Goal: Information Seeking & Learning: Learn about a topic

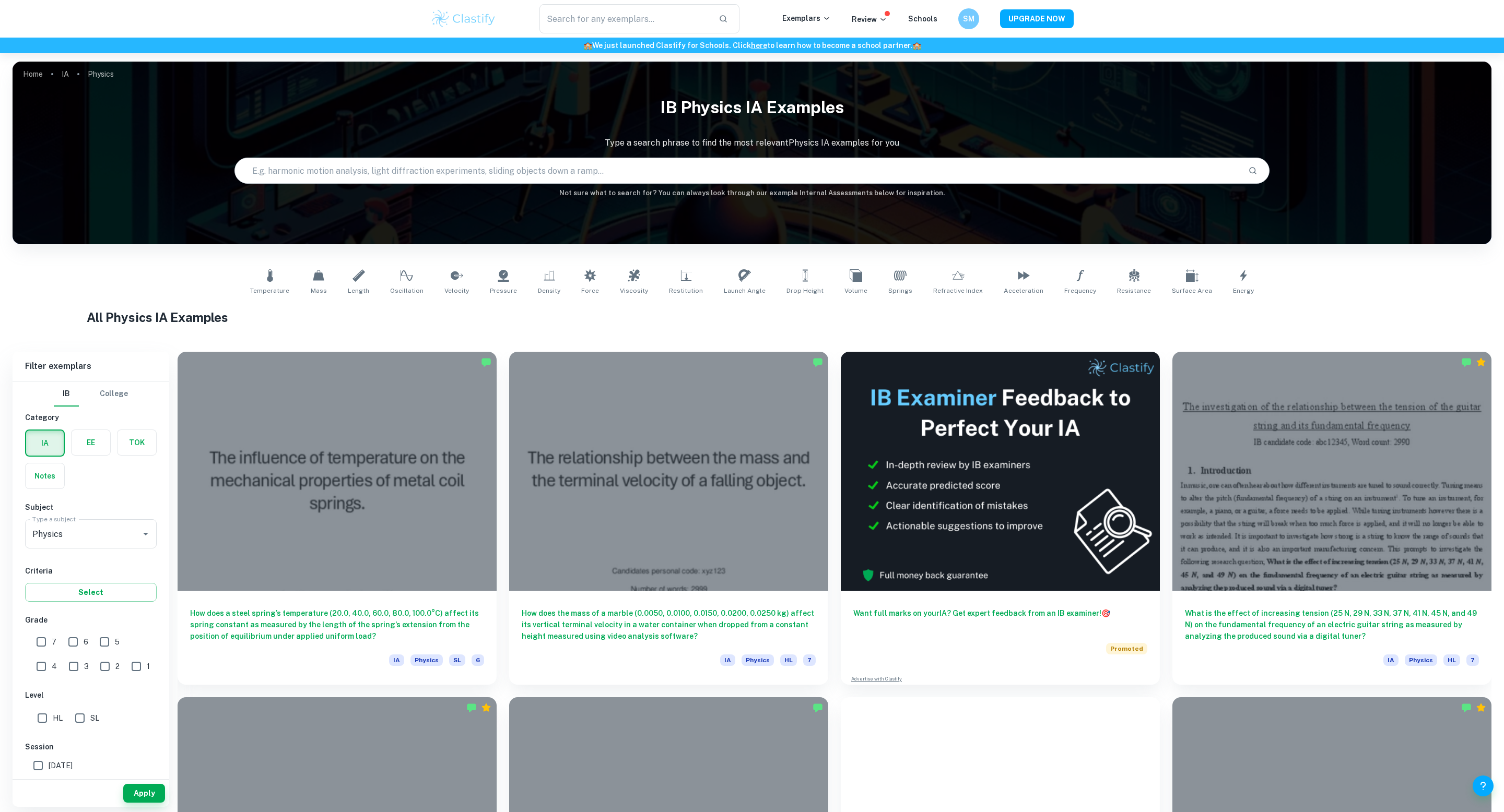
click at [43, 644] on input "7" at bounding box center [42, 642] width 21 height 21
checkbox input "true"
click at [136, 793] on button "Apply" at bounding box center [144, 793] width 42 height 19
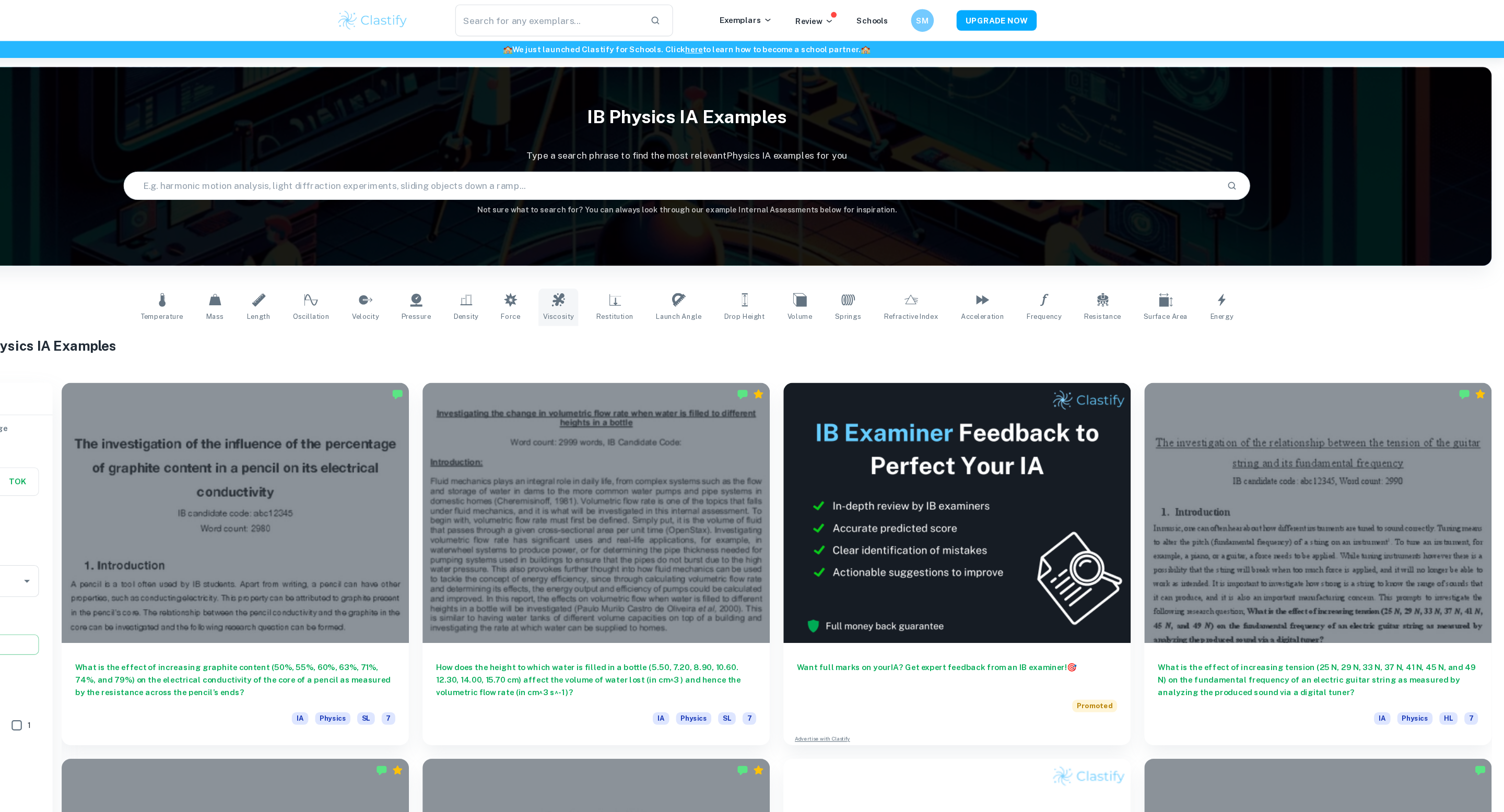
click at [649, 282] on link "Viscosity" at bounding box center [633, 283] width 37 height 34
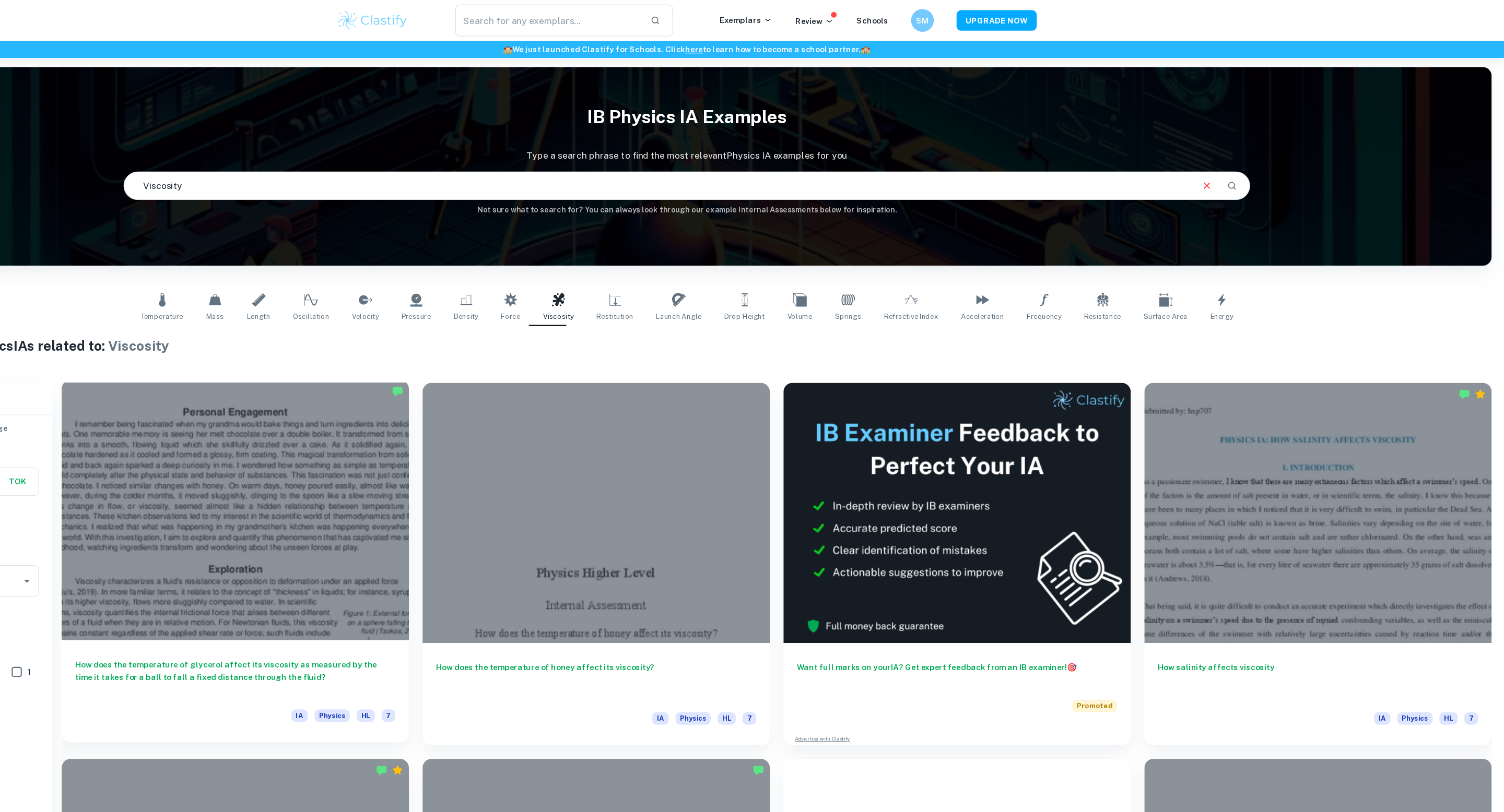
click at [360, 525] on div at bounding box center [337, 469] width 319 height 239
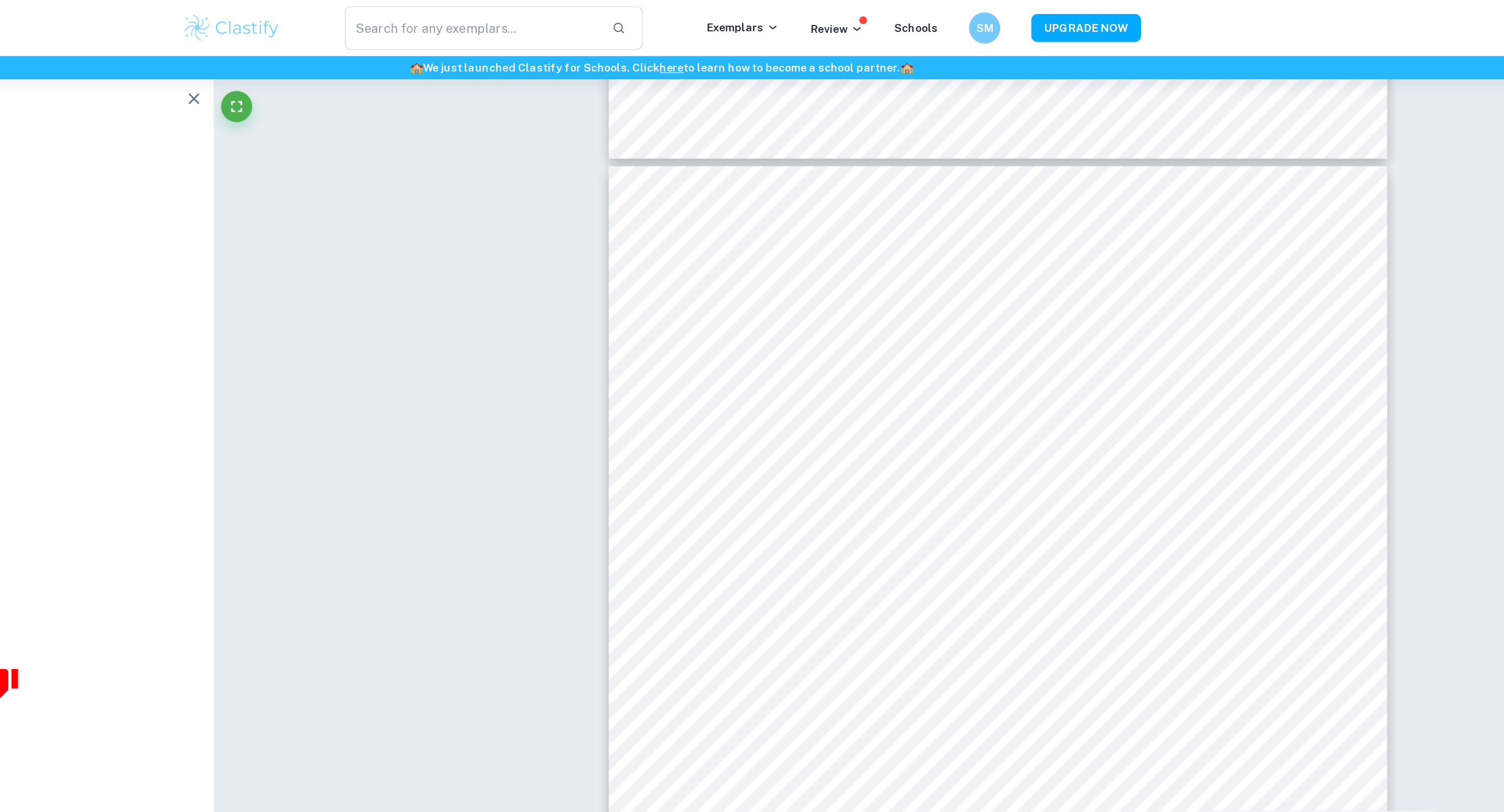
scroll to position [2038, 0]
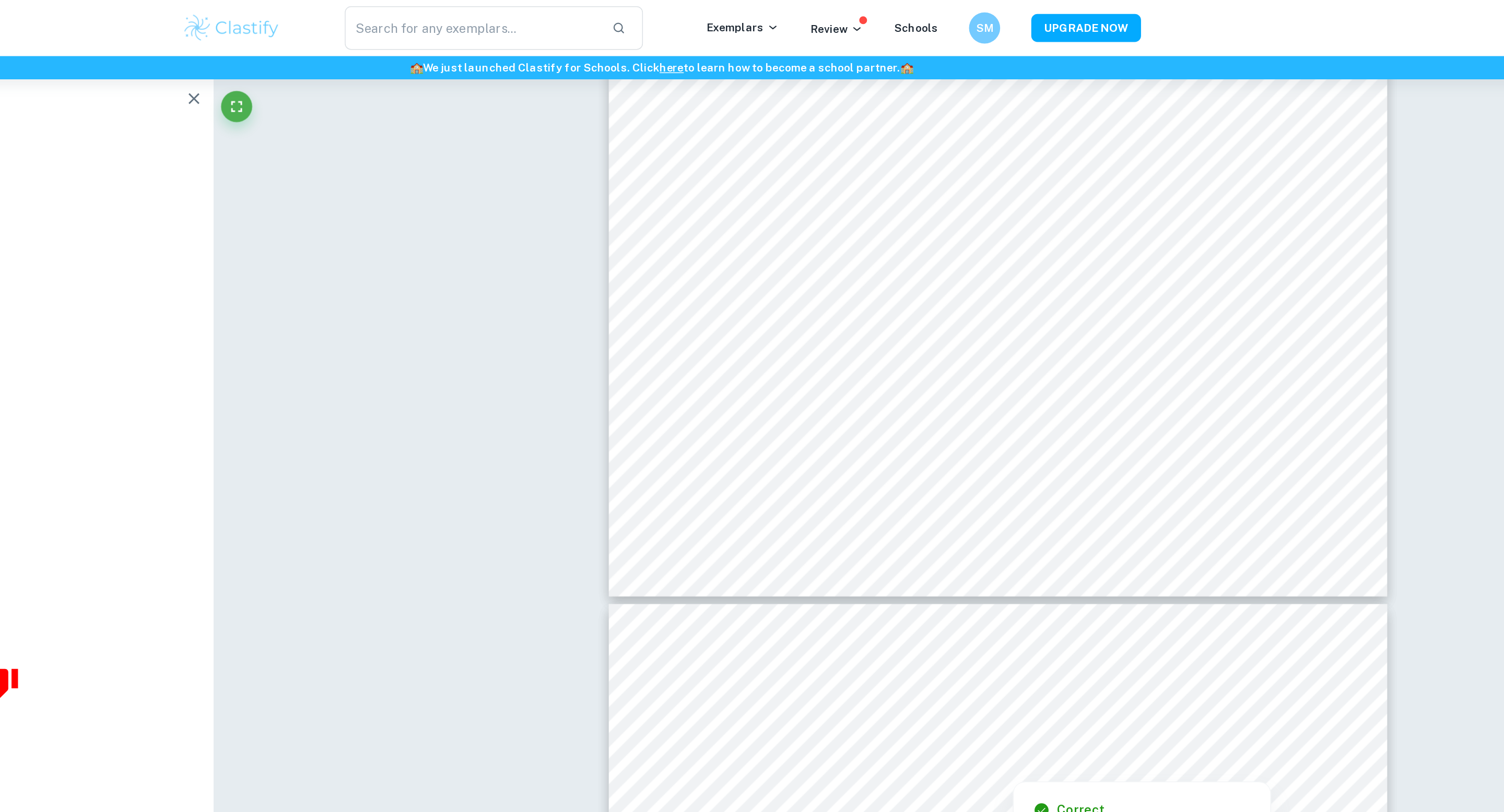
type input "3"
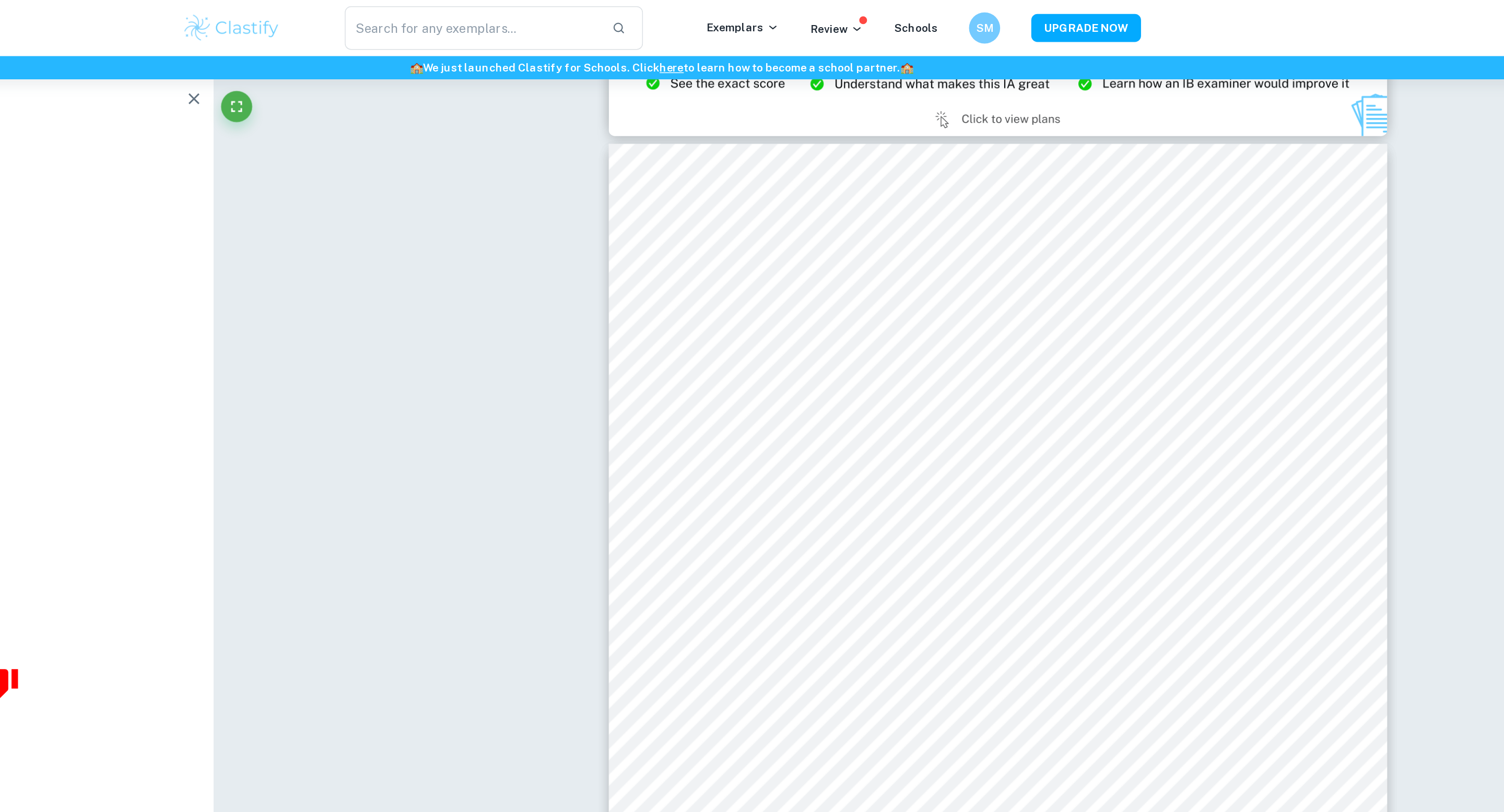
scroll to position [1495, 0]
click at [987, 213] on div at bounding box center [978, 219] width 280 height 12
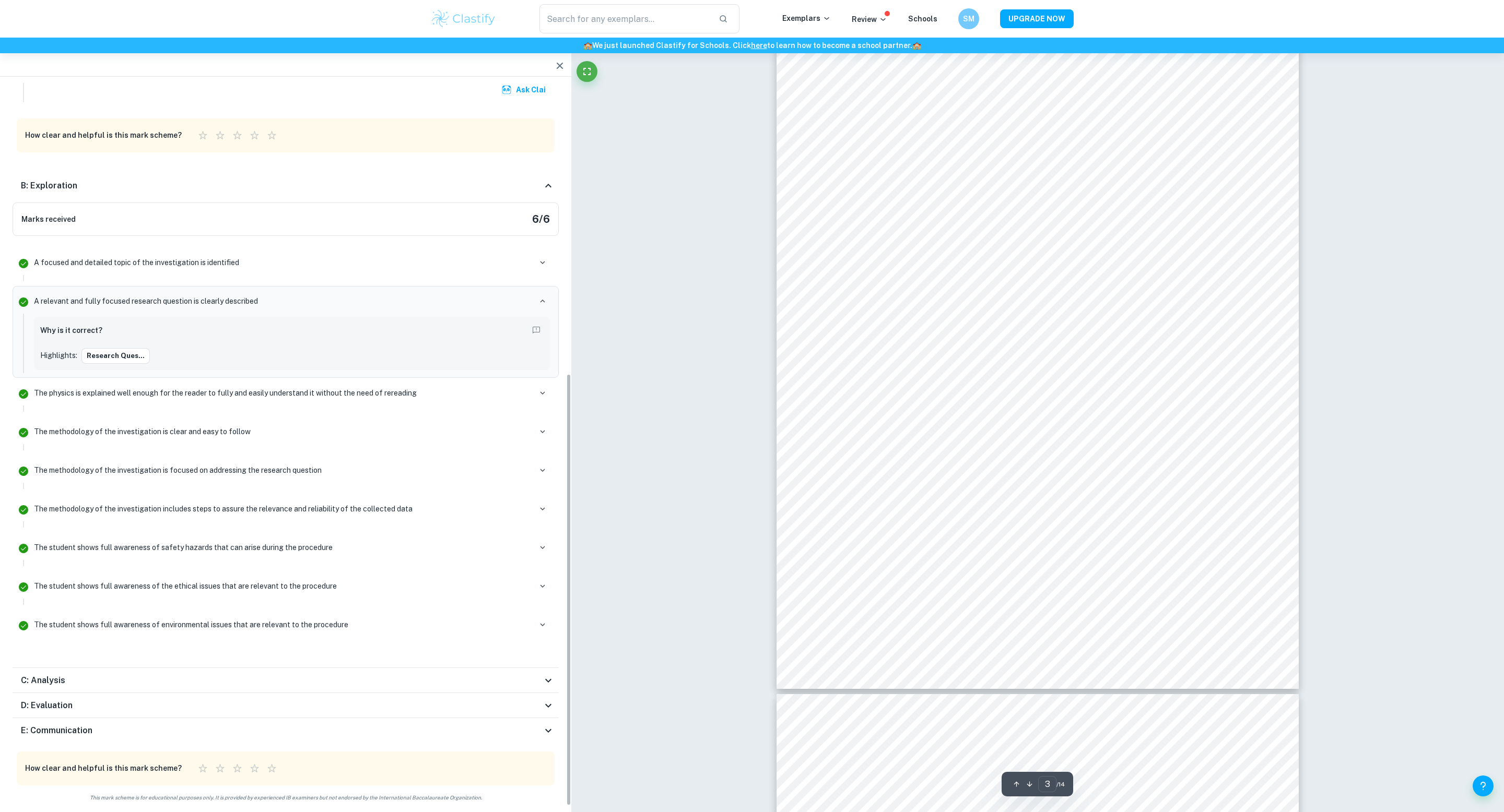
scroll to position [1698, 0]
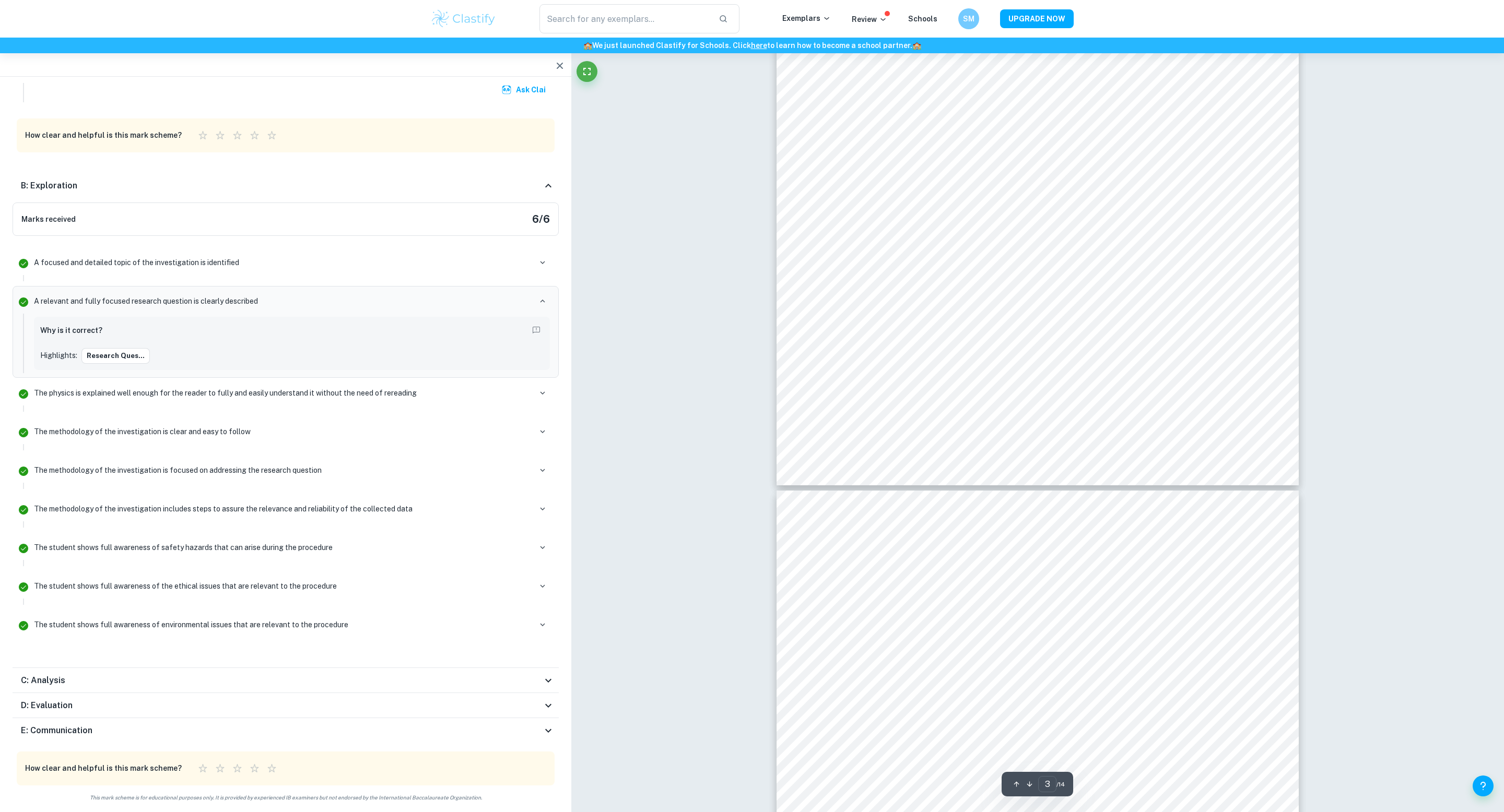
click at [519, 675] on div "C: Analysis" at bounding box center [282, 680] width 521 height 12
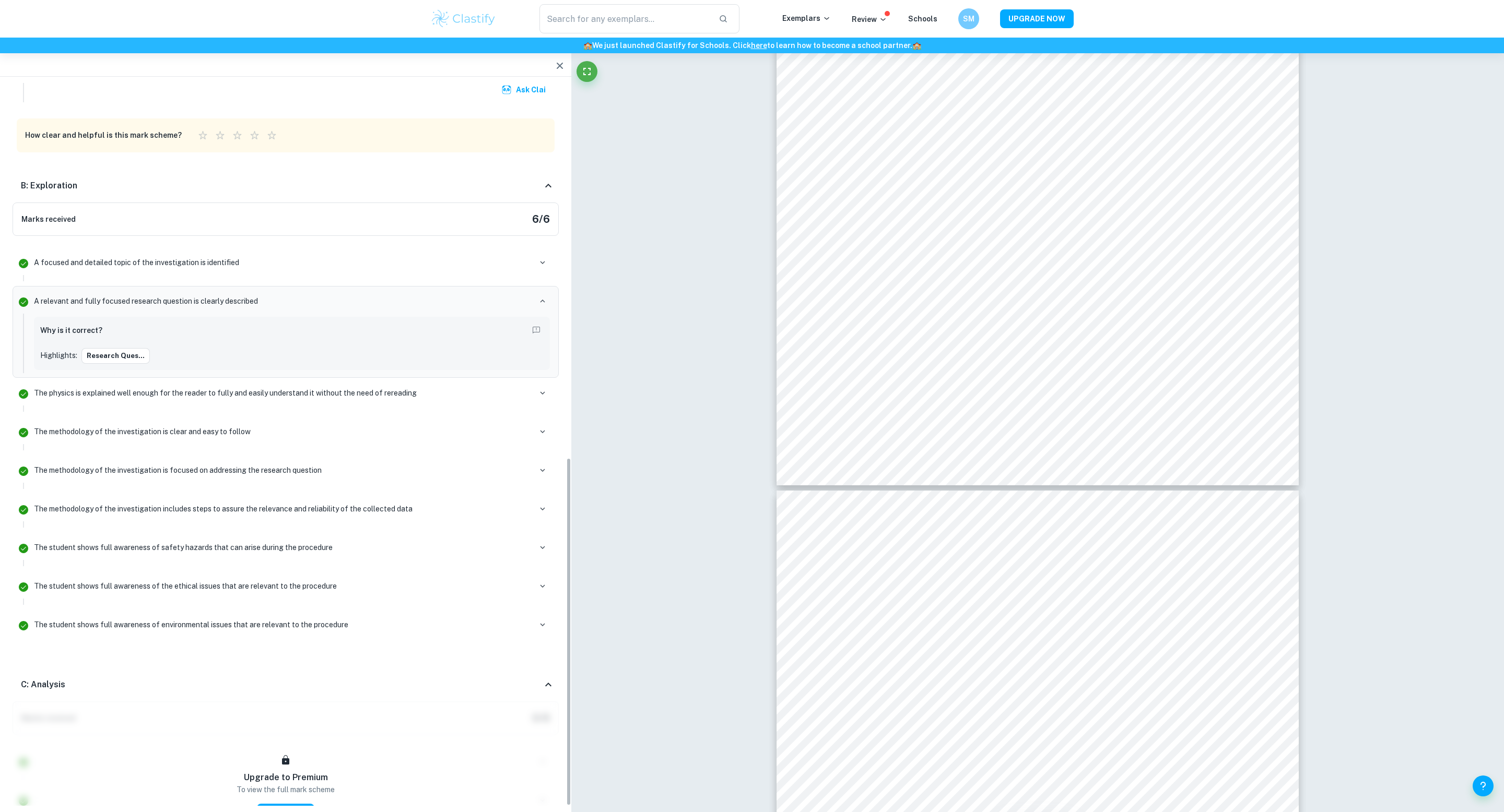
scroll to position [868, 0]
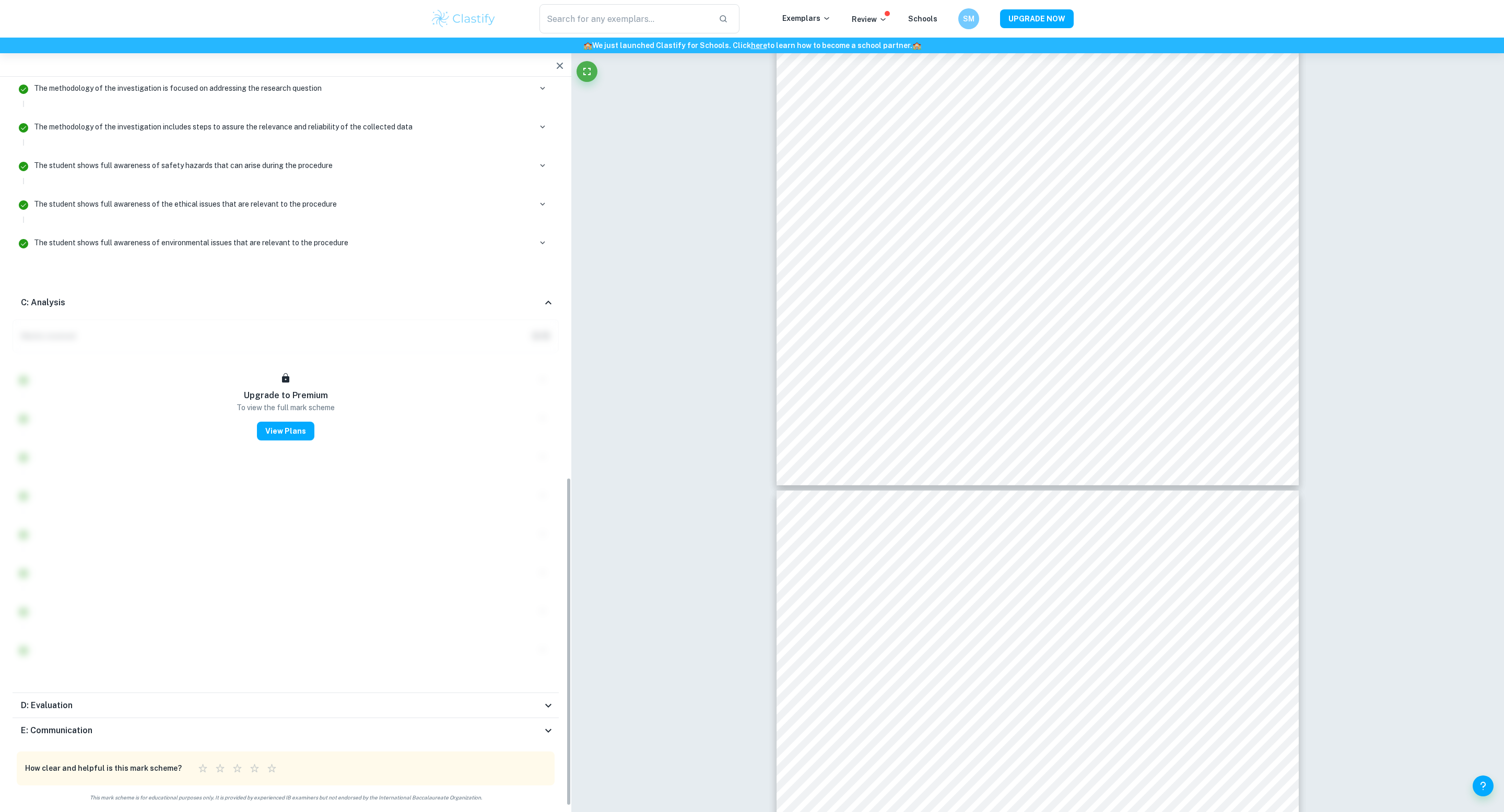
click at [535, 301] on div "C: Analysis" at bounding box center [282, 302] width 521 height 12
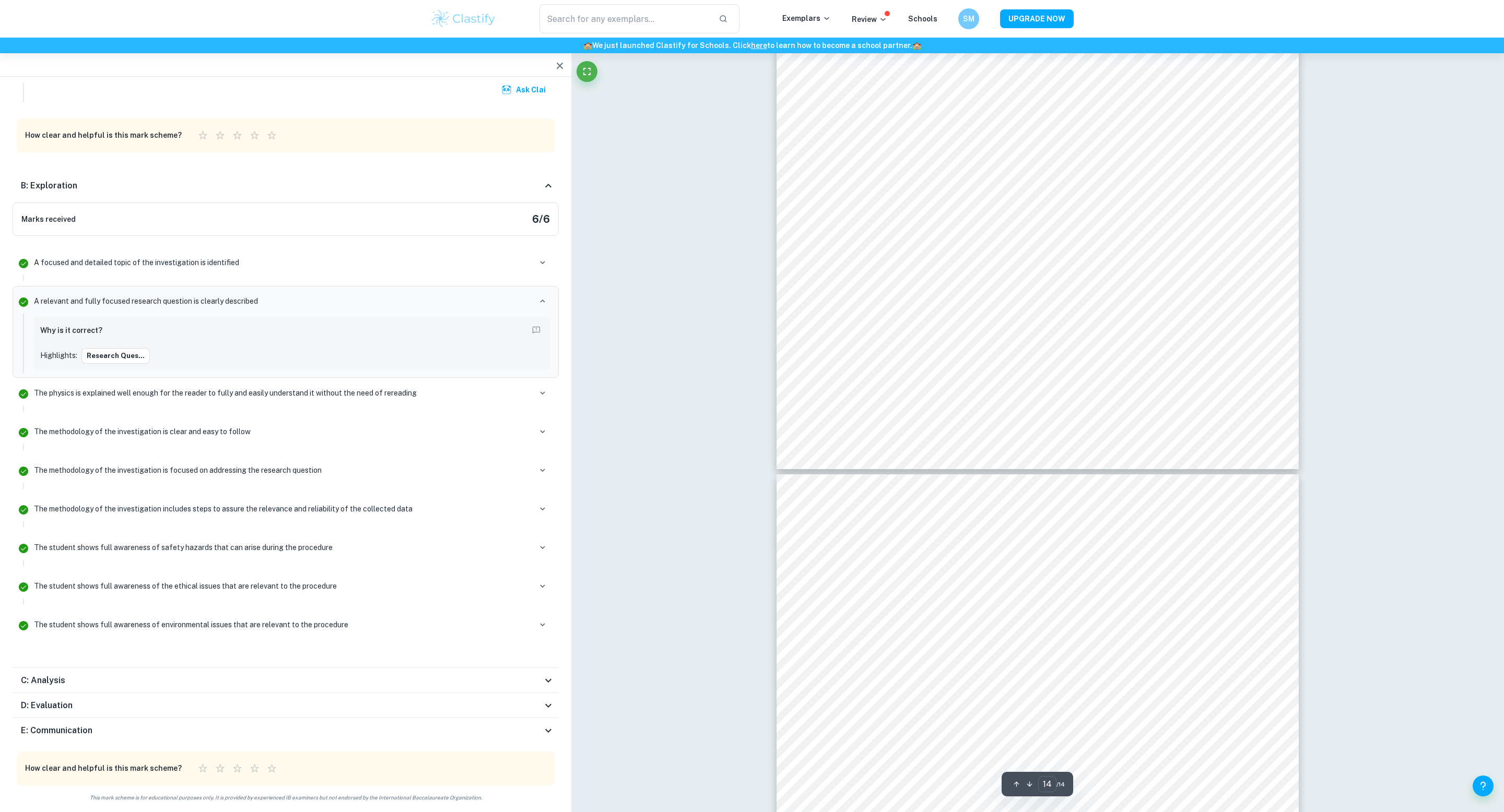
scroll to position [9116, 0]
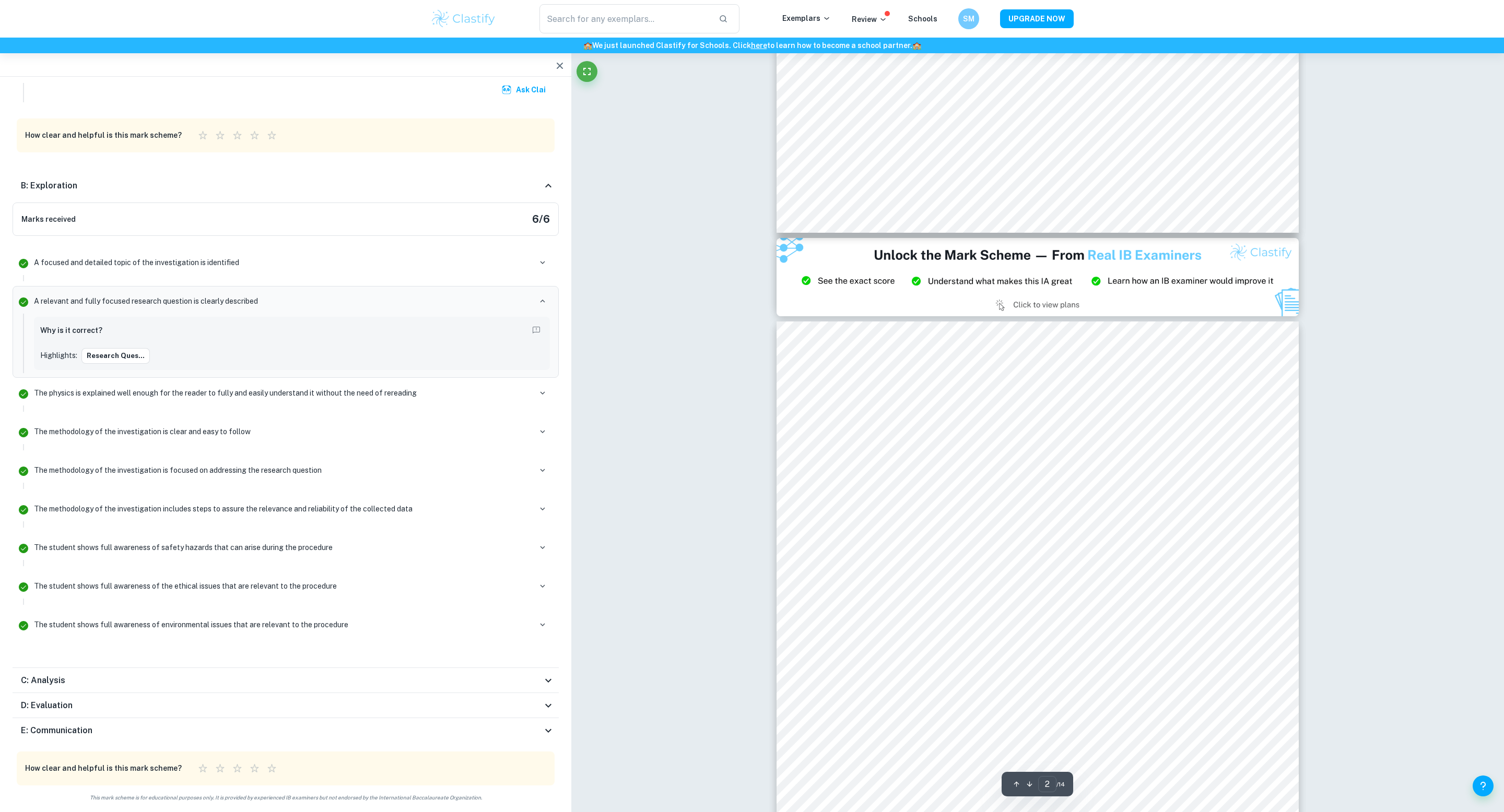
type input "1"
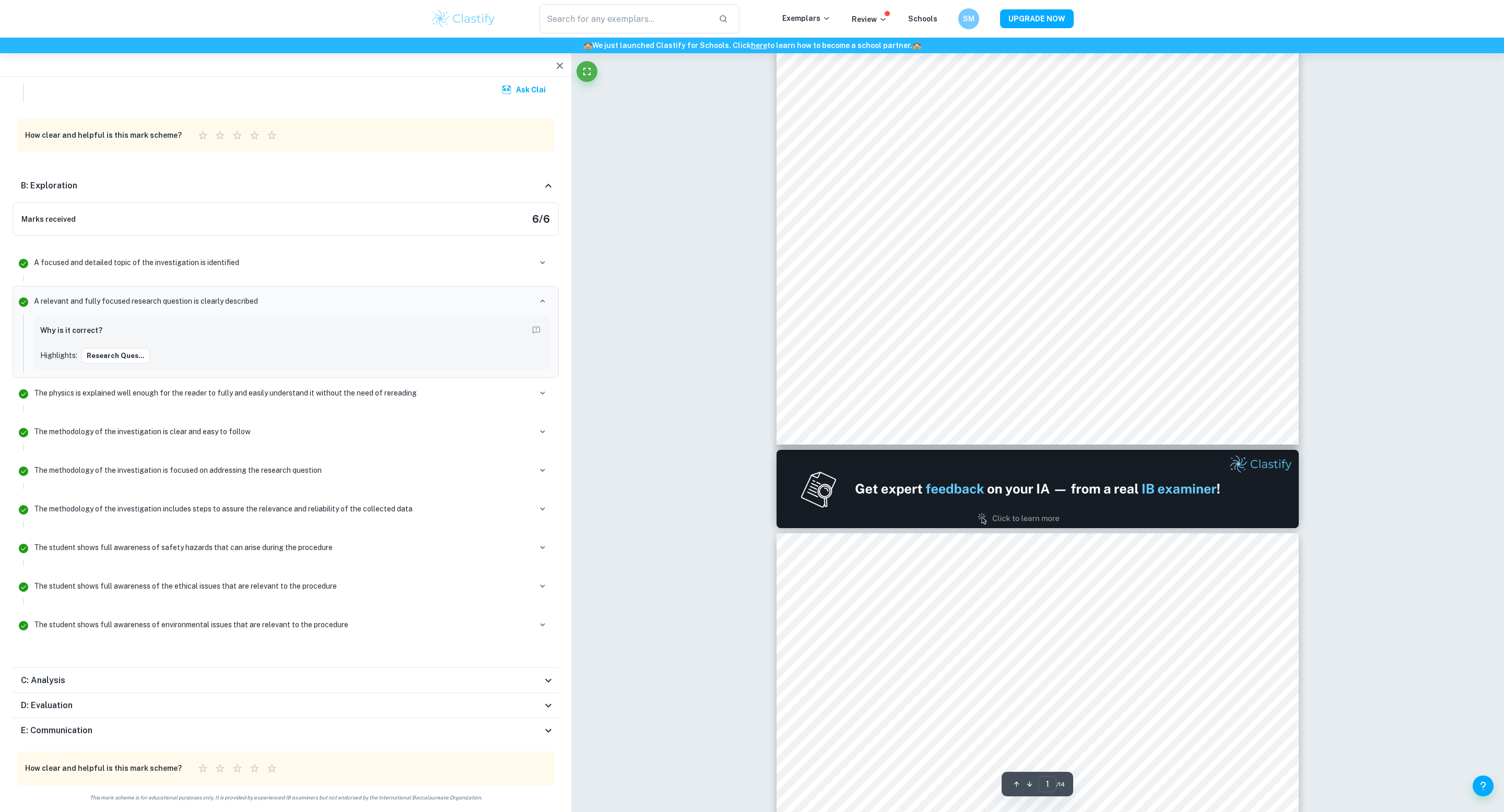
scroll to position [0, 0]
